Goal: Communication & Community: Answer question/provide support

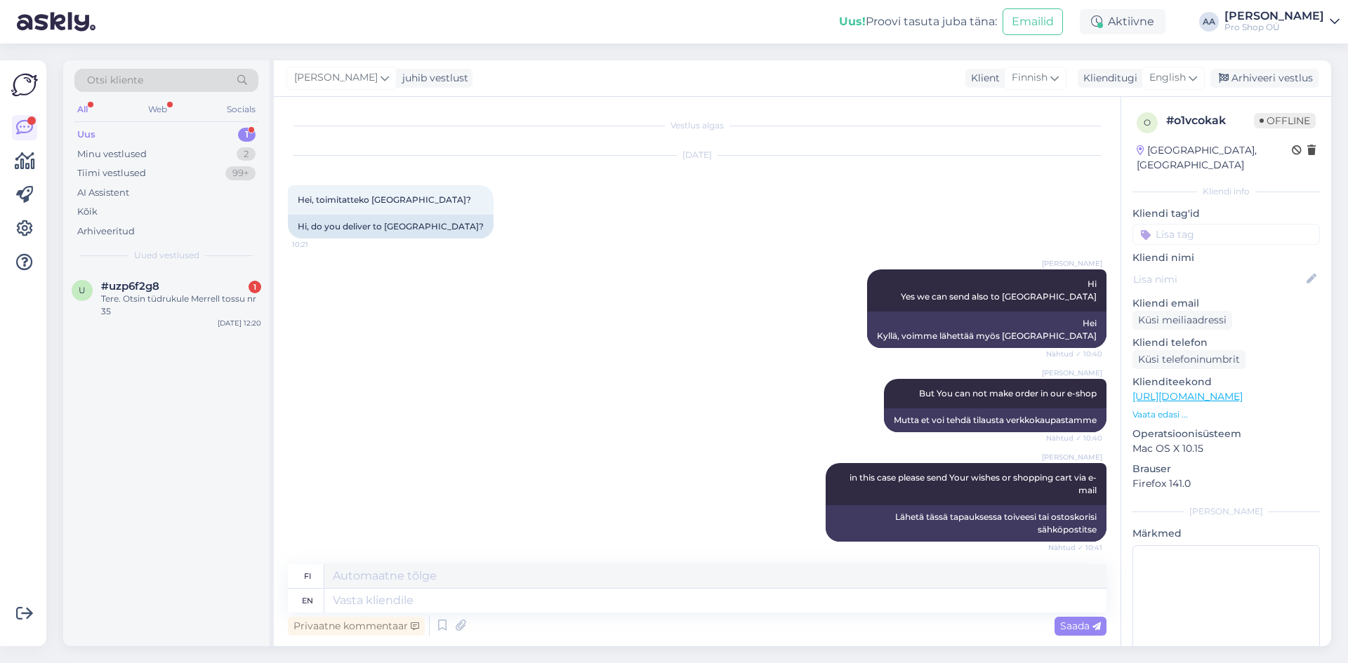
scroll to position [452, 0]
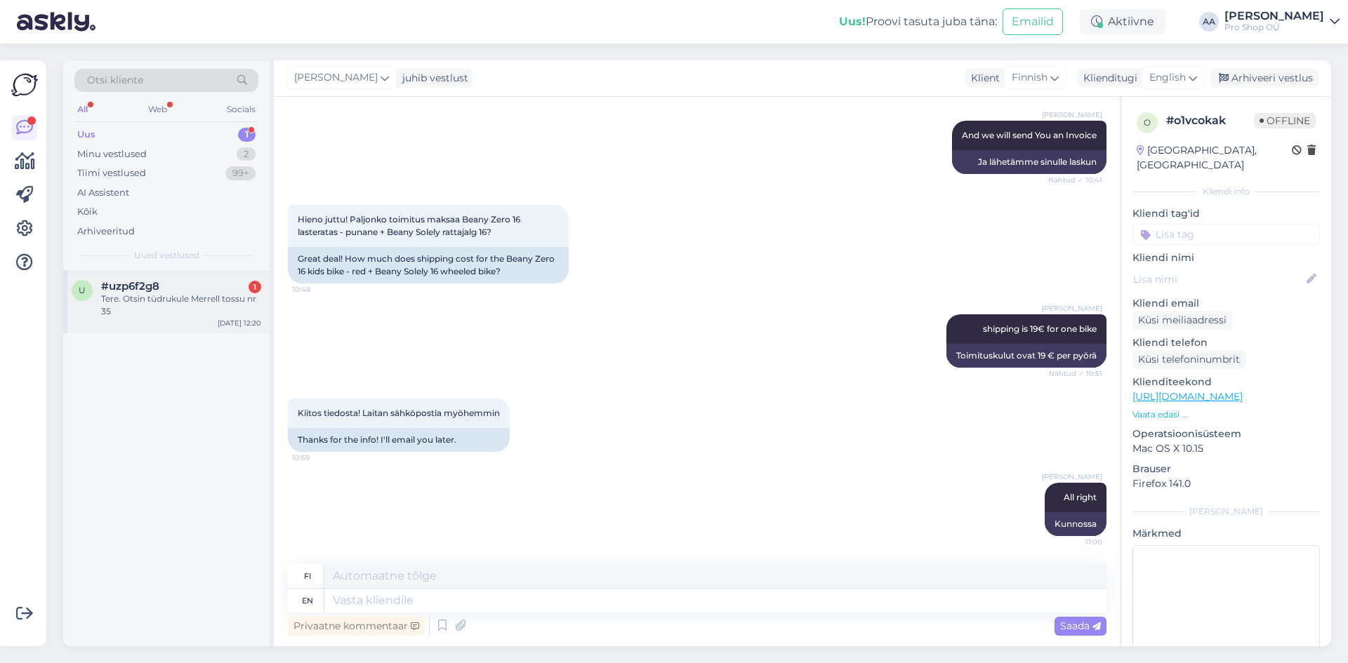
click at [155, 296] on div "Tere. Otsin tüdrukule Merrell tossu nr 35" at bounding box center [181, 305] width 160 height 25
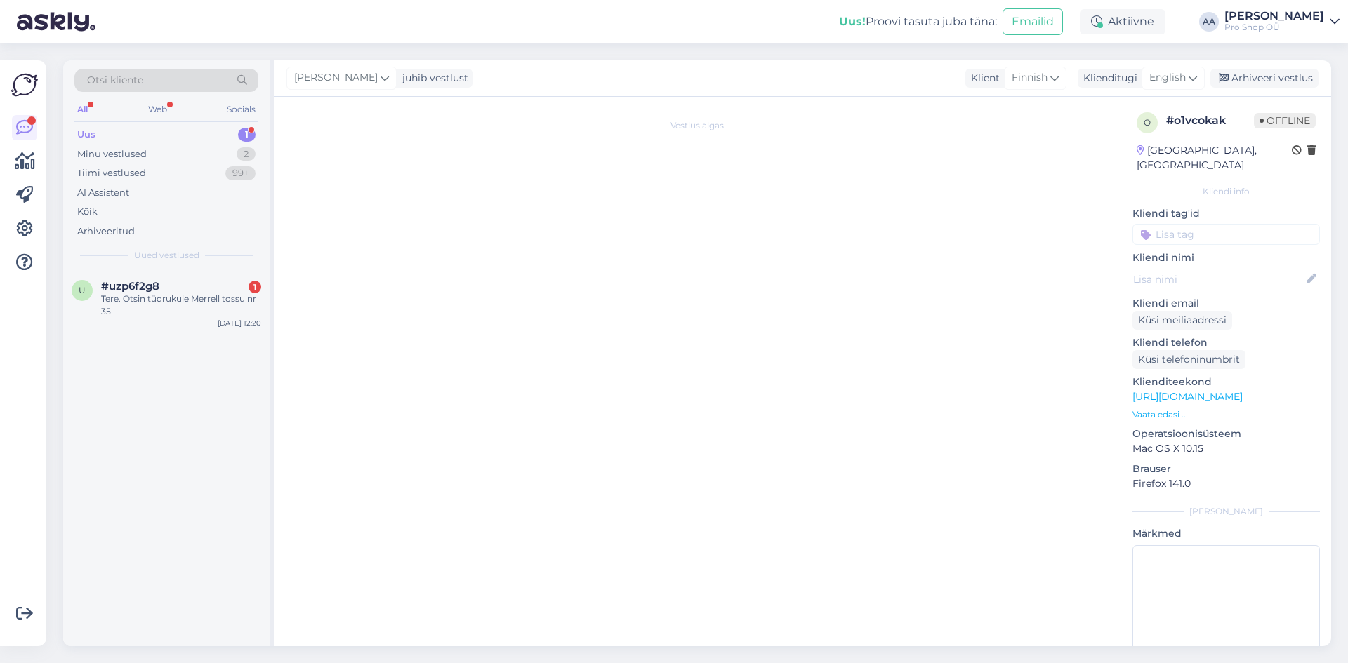
scroll to position [0, 0]
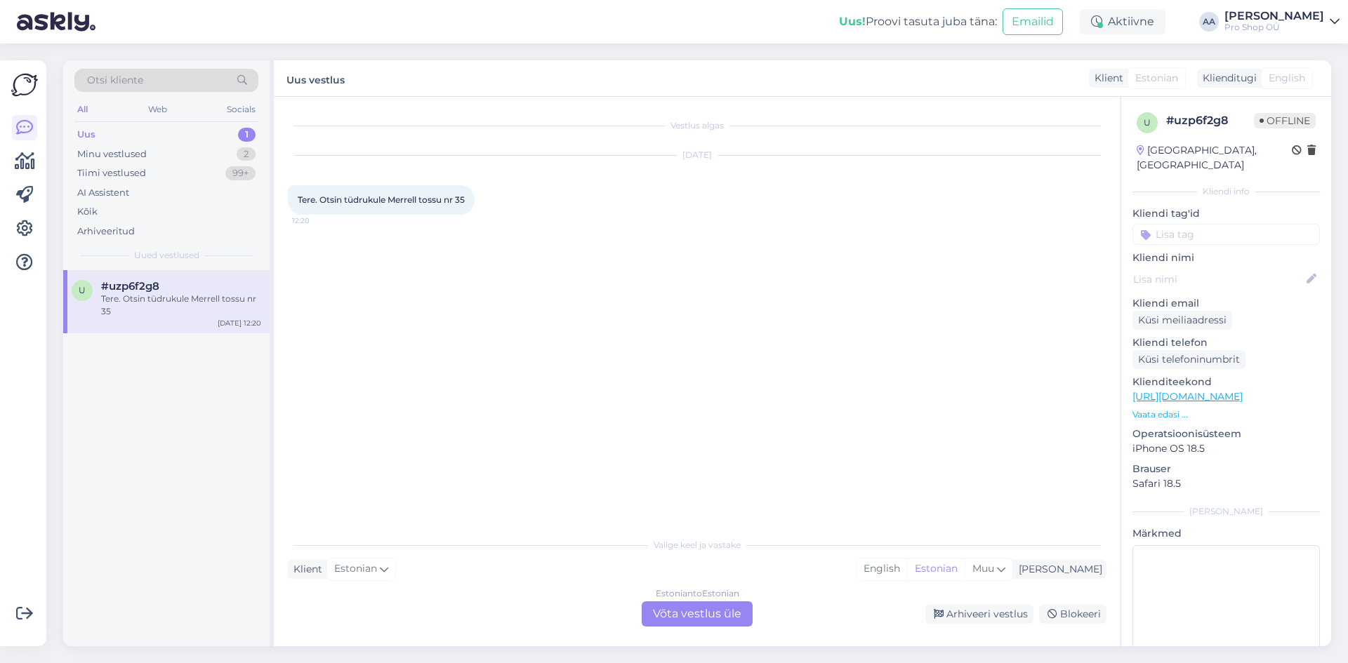
click at [691, 611] on div "Estonian to Estonian Võta vestlus üle" at bounding box center [697, 614] width 111 height 25
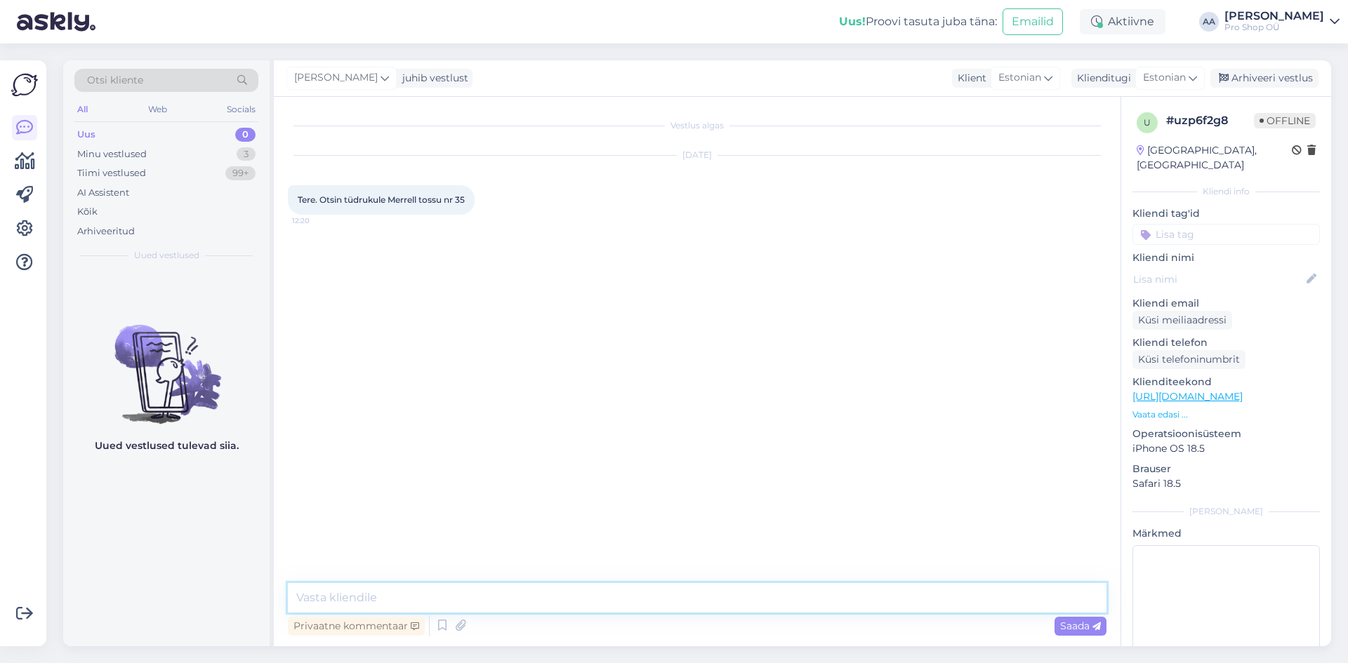
click at [417, 597] on textarea at bounding box center [697, 597] width 819 height 29
type textarea "Tere"
paste textarea "[URL][DOMAIN_NAME]"
type textarea "[URL][DOMAIN_NAME]"
click at [749, 338] on div "[PERSON_NAME] [URL][DOMAIN_NAME] 12:23" at bounding box center [697, 321] width 819 height 60
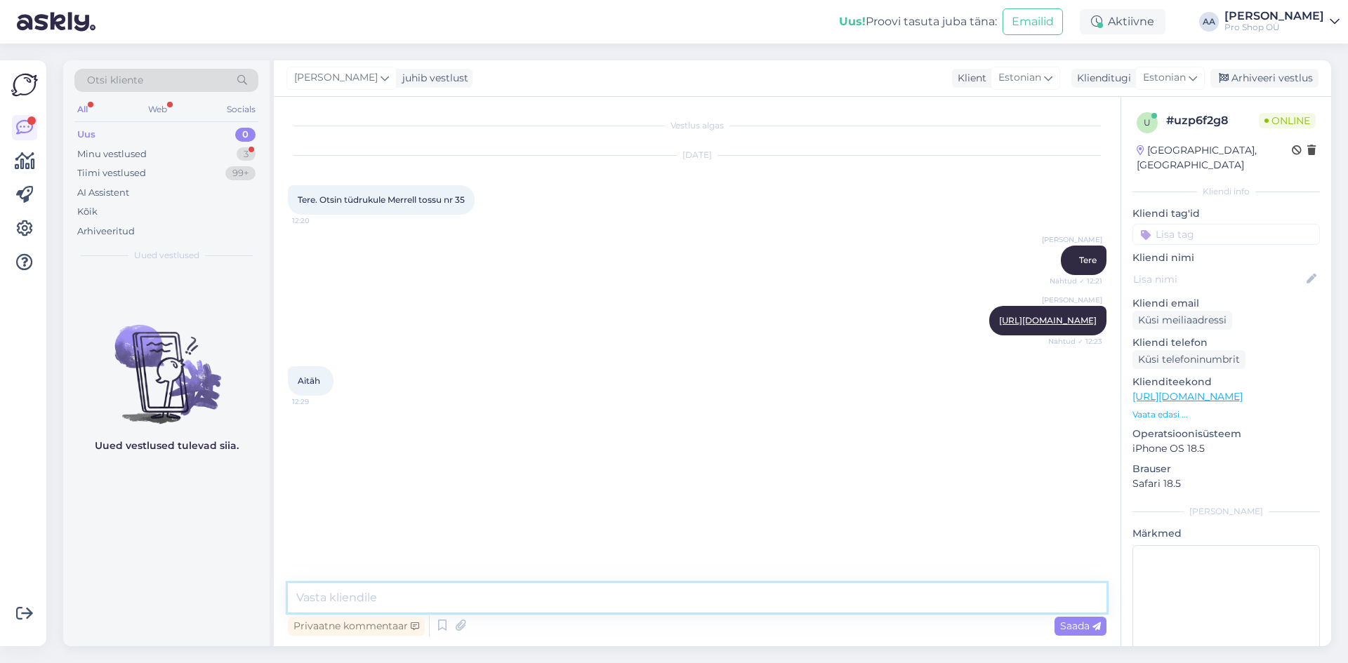
click at [498, 611] on textarea at bounding box center [697, 597] width 819 height 29
type textarea "Tellimus käes ja paneme täna teele"
